Goal: Task Accomplishment & Management: Complete application form

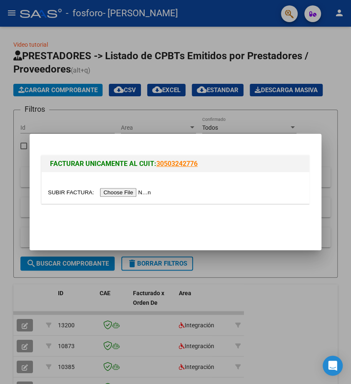
click at [138, 189] on input "file" at bounding box center [100, 192] width 105 height 9
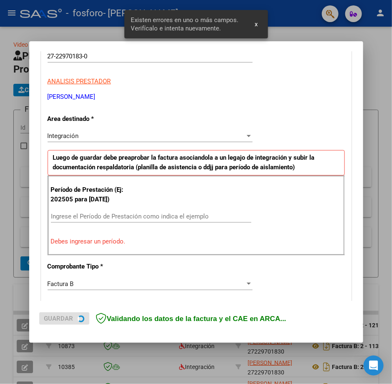
scroll to position [135, 0]
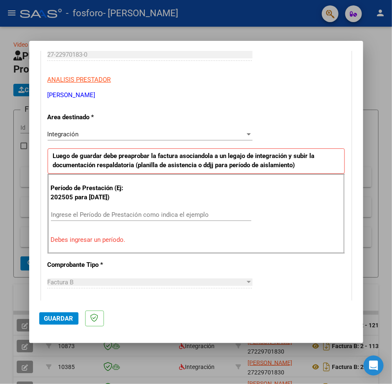
click at [171, 211] on input "Ingrese el Período de Prestación como indica el ejemplo" at bounding box center [151, 215] width 200 height 8
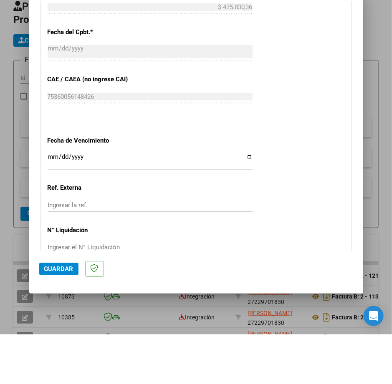
scroll to position [470, 0]
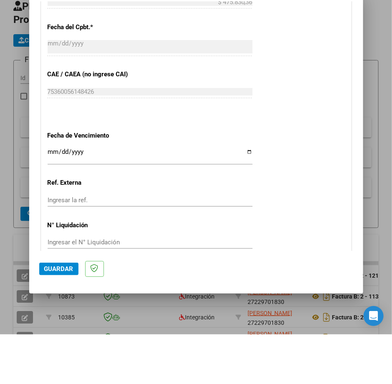
type input "202508"
click at [60, 322] on span "Guardar" at bounding box center [58, 319] width 29 height 8
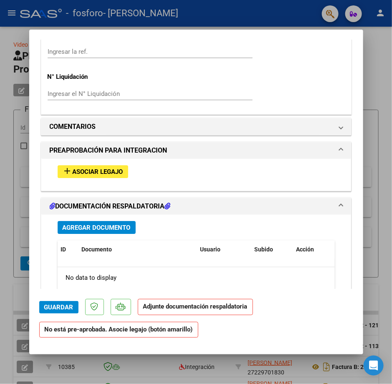
scroll to position [648, 0]
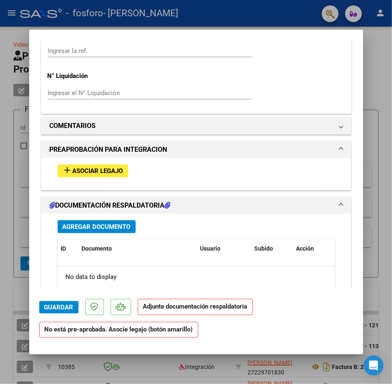
click at [116, 167] on span "Asociar Legajo" at bounding box center [98, 171] width 50 height 8
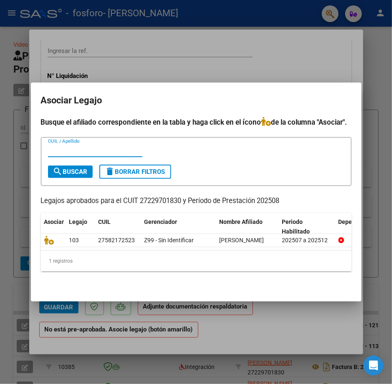
click at [231, 144] on div "CUIL / Apellido" at bounding box center [196, 154] width 296 height 20
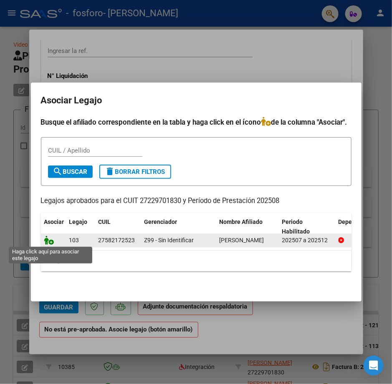
click at [51, 240] on icon at bounding box center [49, 240] width 10 height 9
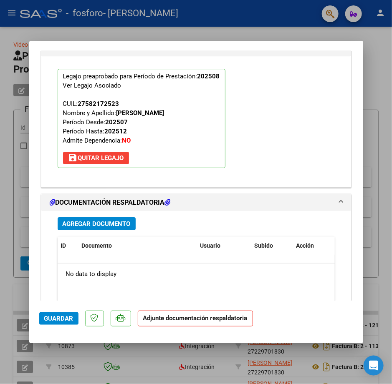
scroll to position [844, 0]
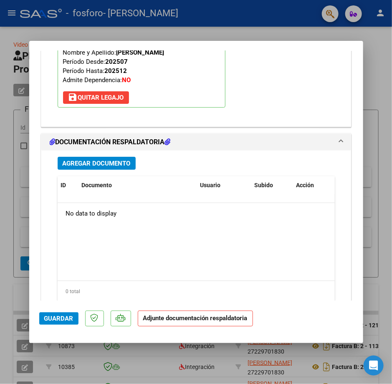
click at [108, 160] on span "Agregar Documento" at bounding box center [97, 164] width 68 height 8
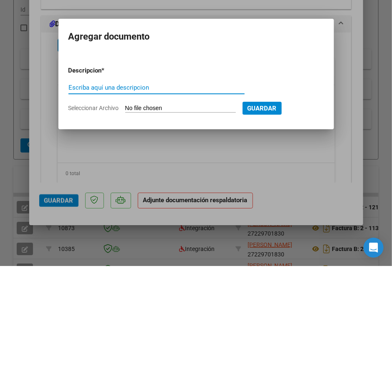
click at [226, 227] on input "Seleccionar Archivo" at bounding box center [180, 227] width 110 height 8
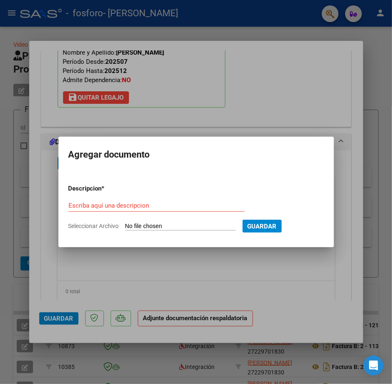
type input "C:\fakepath\Planilla de asistencia [DATE] [PERSON_NAME].pdf"
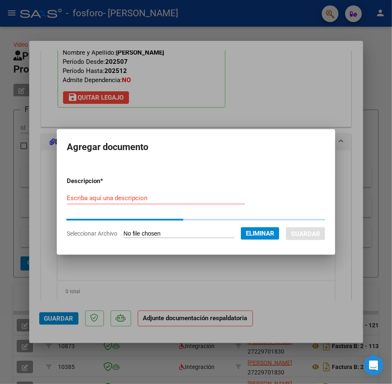
click at [196, 200] on input "Escriba aquí una descripcion" at bounding box center [156, 198] width 178 height 8
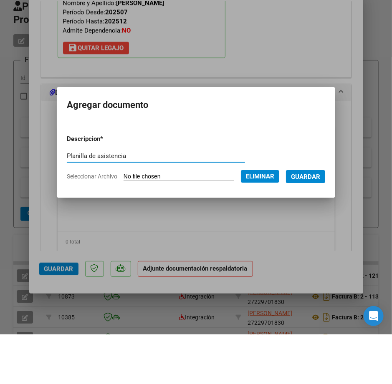
type input "Planilla de asistencia"
click at [303, 227] on span "Guardar" at bounding box center [305, 227] width 29 height 8
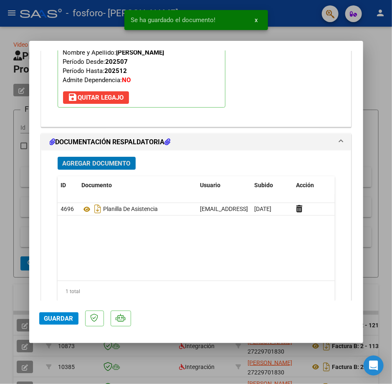
click at [127, 160] on span "Agregar Documento" at bounding box center [97, 164] width 68 height 8
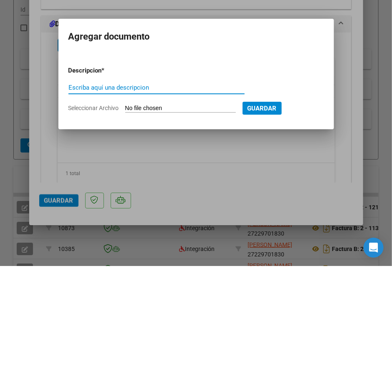
click at [206, 226] on input "Seleccionar Archivo" at bounding box center [180, 227] width 110 height 8
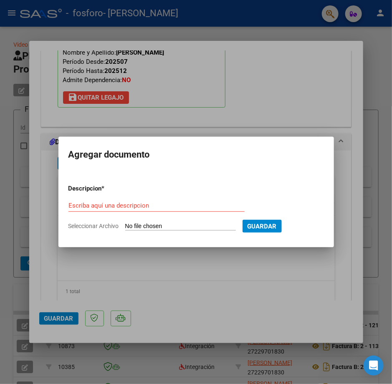
click at [135, 317] on div at bounding box center [196, 192] width 392 height 384
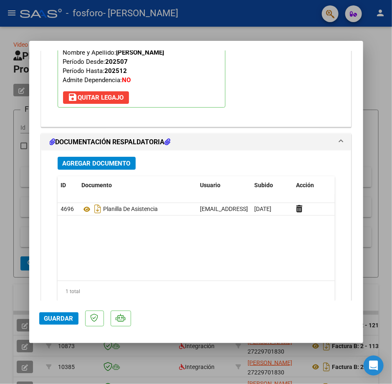
click at [70, 325] on button "Guardar" at bounding box center [58, 318] width 39 height 13
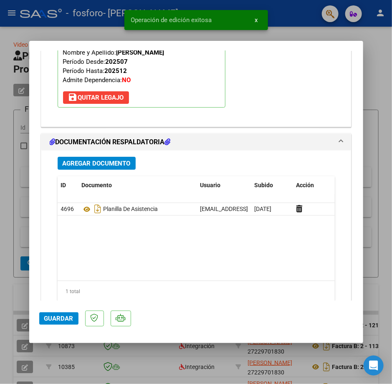
click at [351, 183] on div at bounding box center [196, 192] width 392 height 384
type input "$ 0,00"
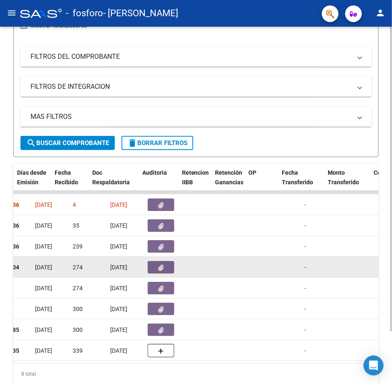
scroll to position [0, 0]
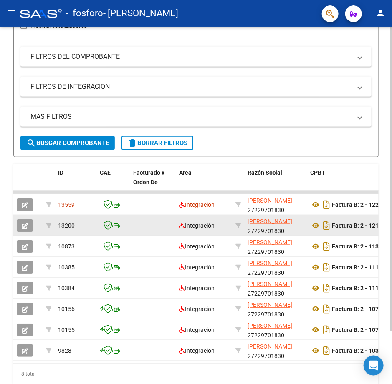
click at [25, 224] on icon "button" at bounding box center [25, 226] width 6 height 6
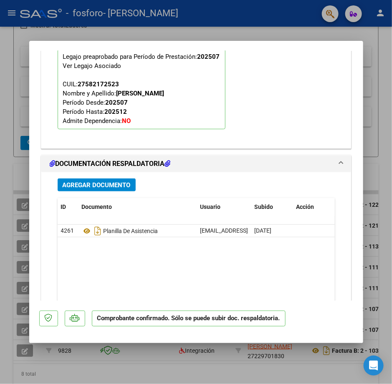
scroll to position [977, 0]
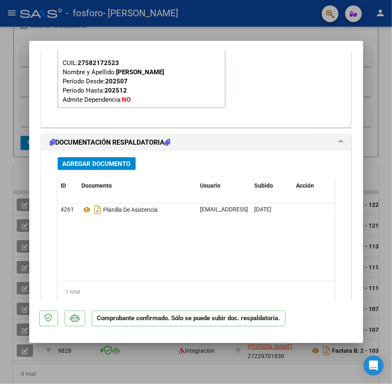
click at [351, 113] on div at bounding box center [196, 192] width 392 height 384
type input "$ 0,00"
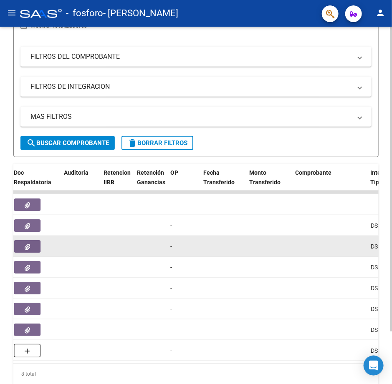
scroll to position [0, 0]
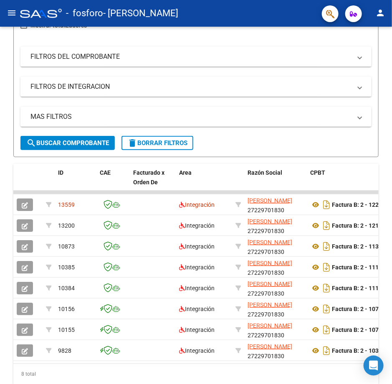
click at [351, 9] on mat-icon "person" at bounding box center [380, 13] width 10 height 10
click at [349, 57] on mat-icon "exit_to_app" at bounding box center [349, 55] width 10 height 10
